Goal: Complete application form

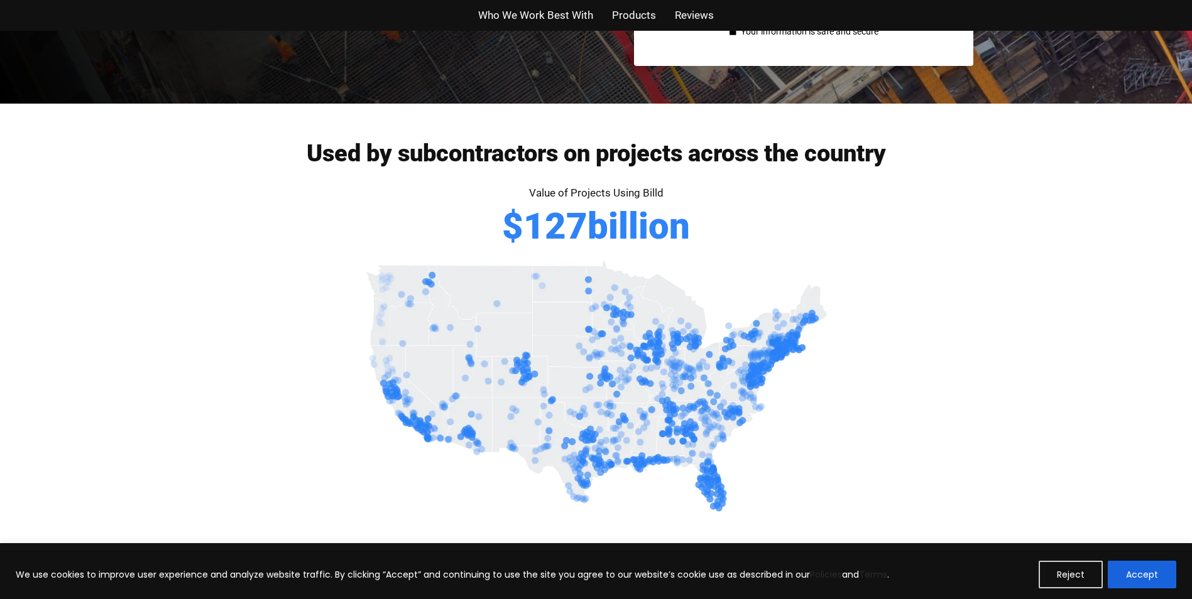
scroll to position [503, 0]
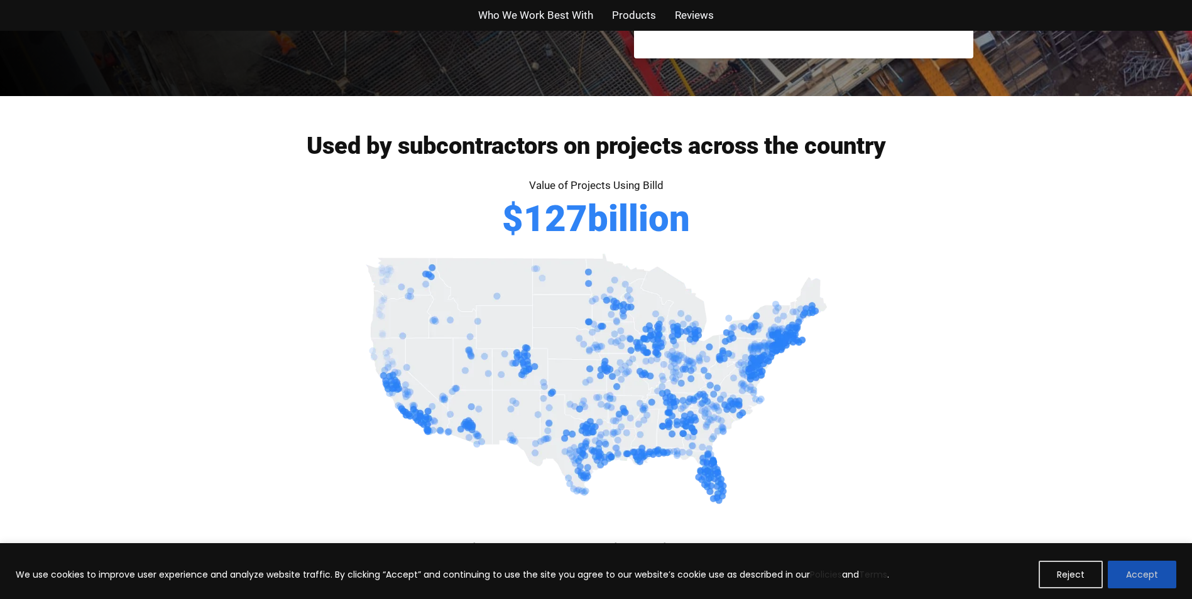
click at [1155, 576] on button "Accept" at bounding box center [1141, 575] width 68 height 28
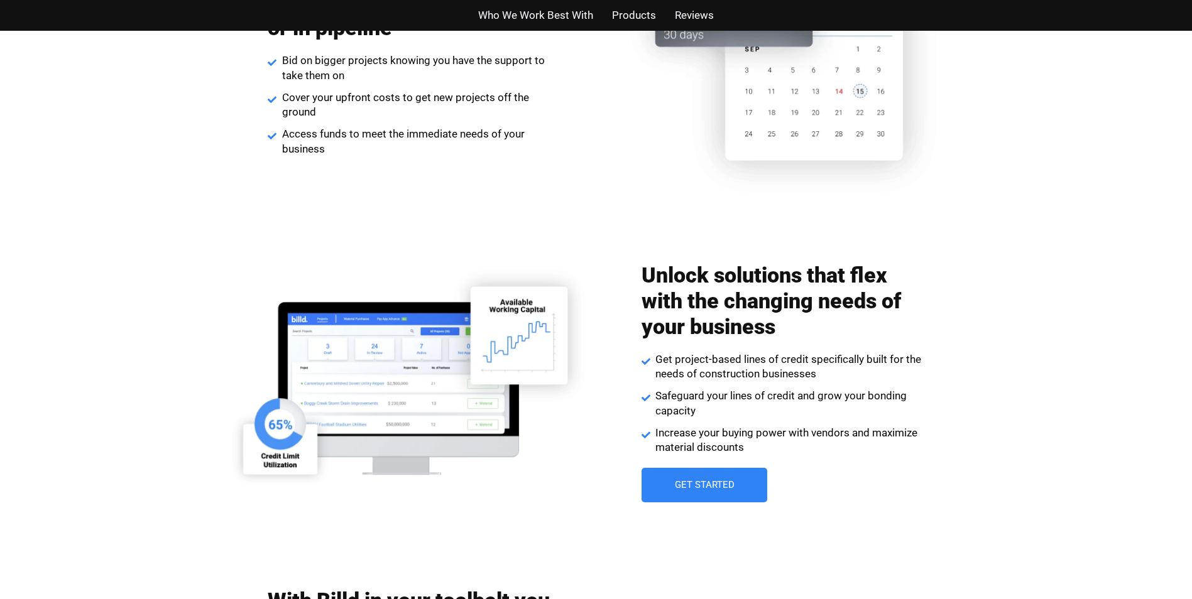
scroll to position [1409, 0]
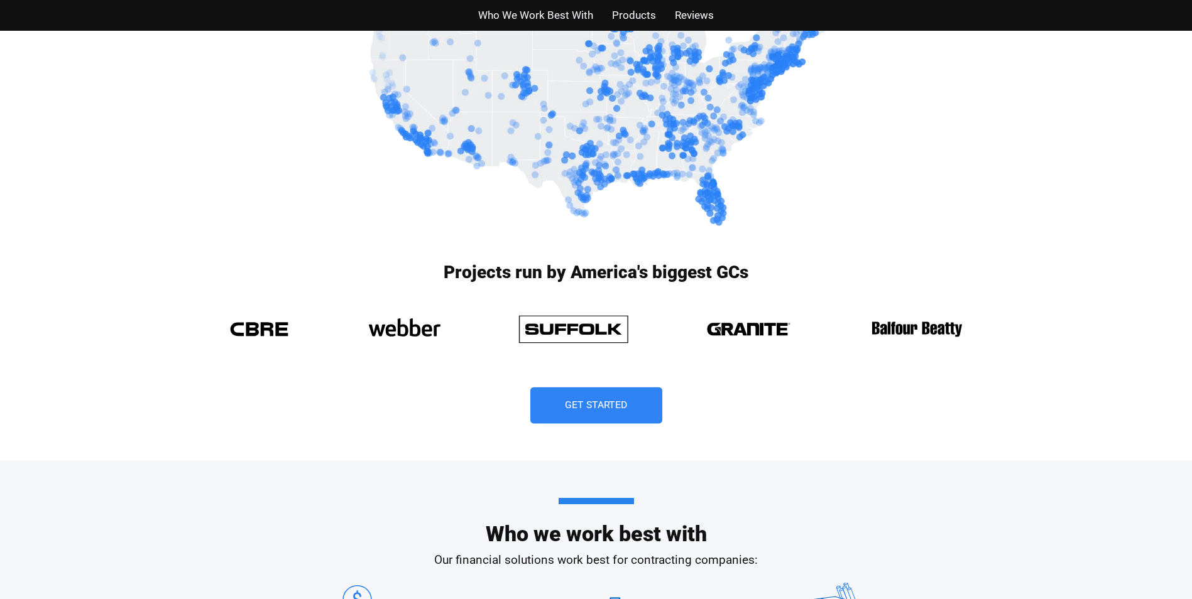
click at [603, 408] on span "Get Started" at bounding box center [596, 406] width 63 height 10
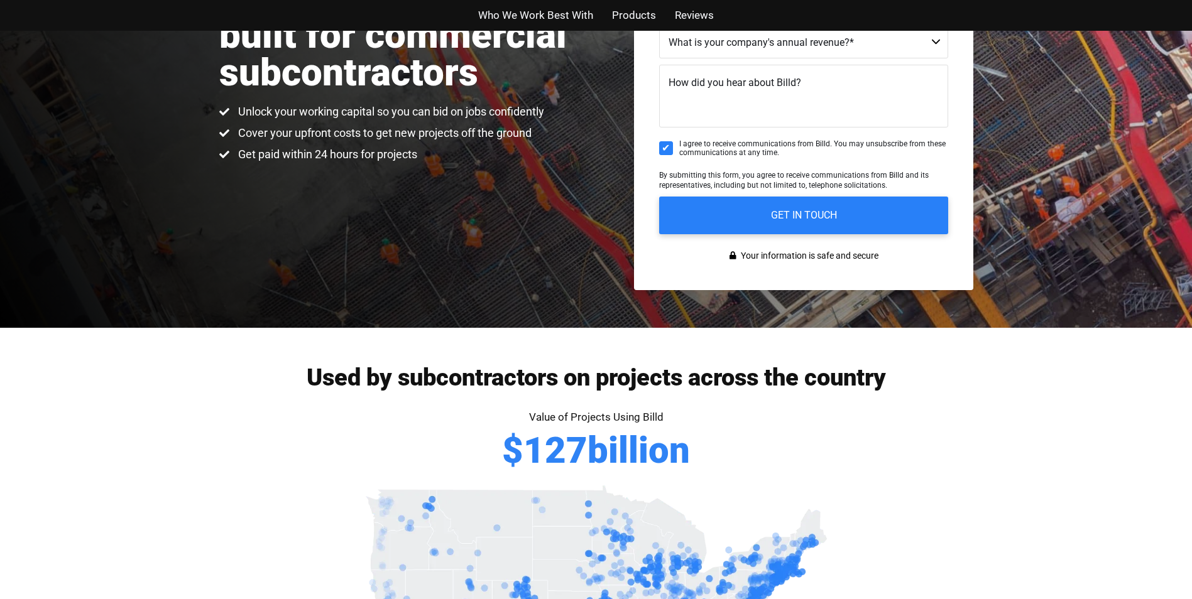
scroll to position [31, 0]
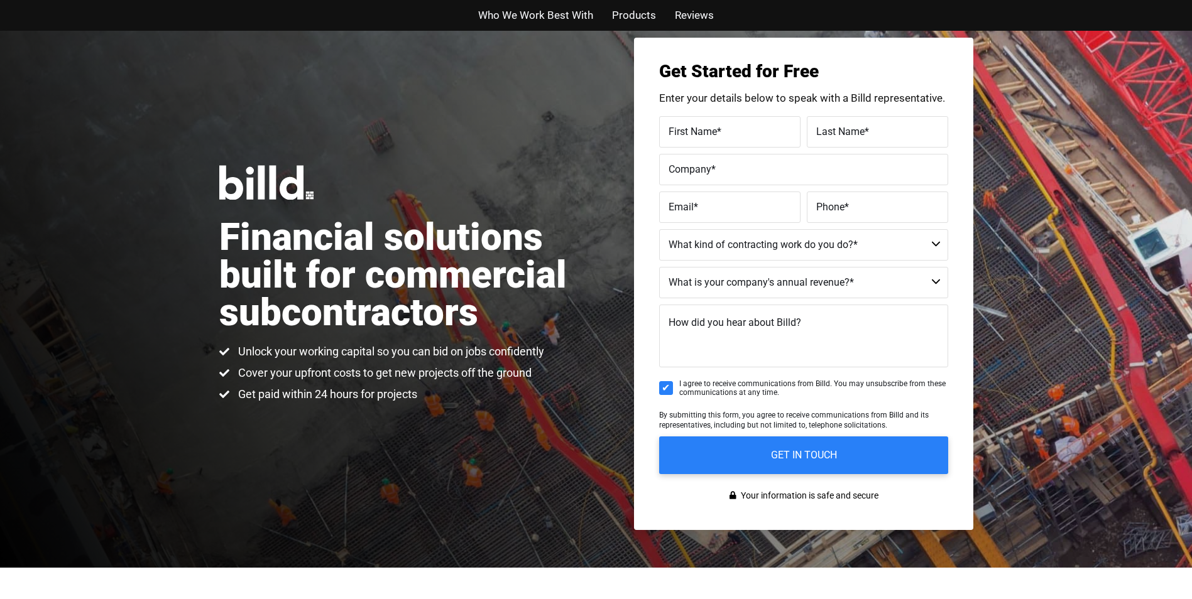
click at [752, 137] on label "First Name *" at bounding box center [729, 131] width 122 height 18
click at [752, 137] on input "First Name *" at bounding box center [729, 131] width 141 height 31
click at [703, 133] on input "First Name *" at bounding box center [729, 131] width 141 height 31
